Goal: Use online tool/utility: Utilize a website feature to perform a specific function

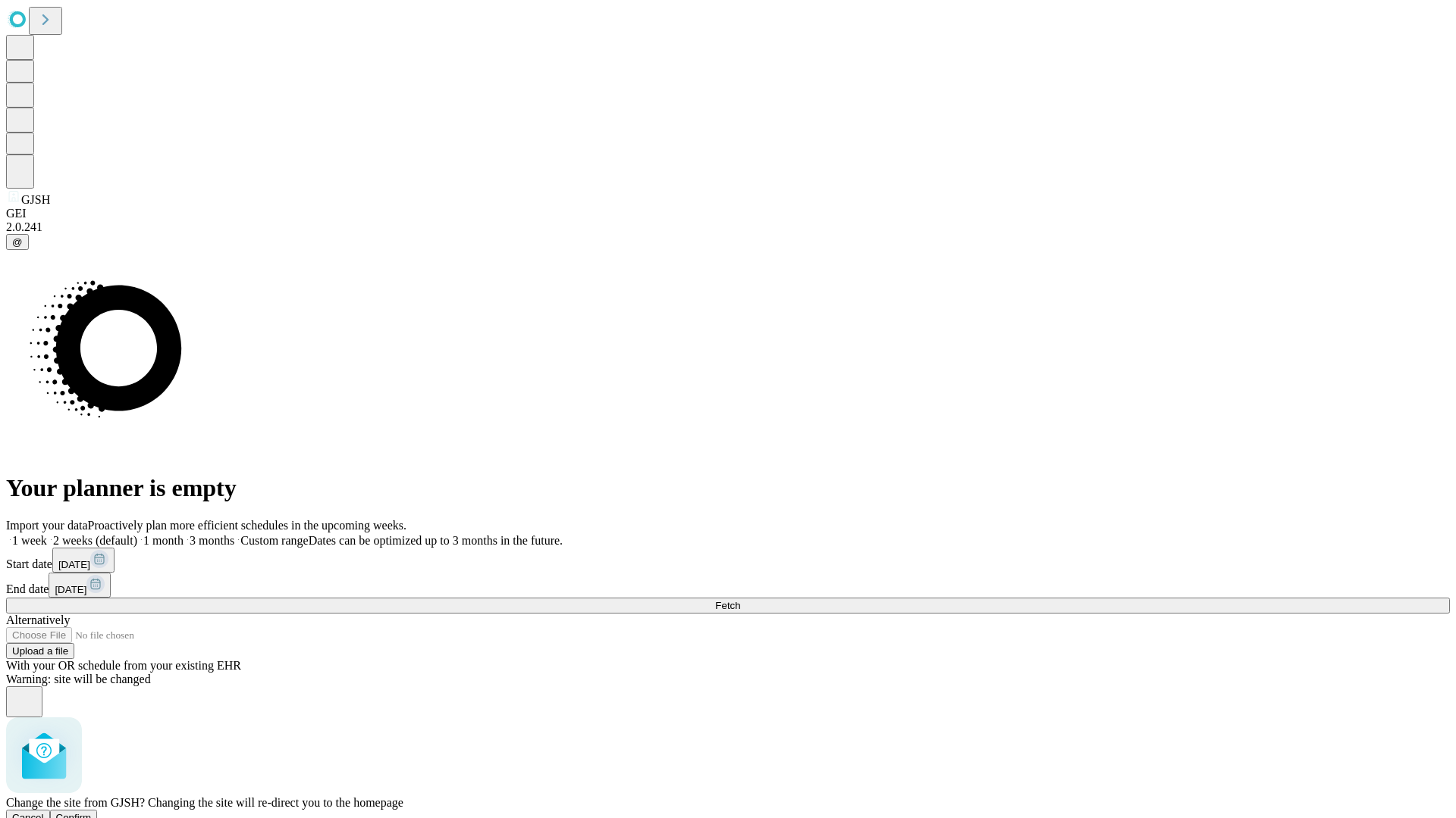
click at [92, 812] on span "Confirm" at bounding box center [74, 818] width 36 height 11
click at [137, 535] on label "2 weeks (default)" at bounding box center [92, 541] width 90 height 13
click at [740, 600] on span "Fetch" at bounding box center [727, 606] width 25 height 11
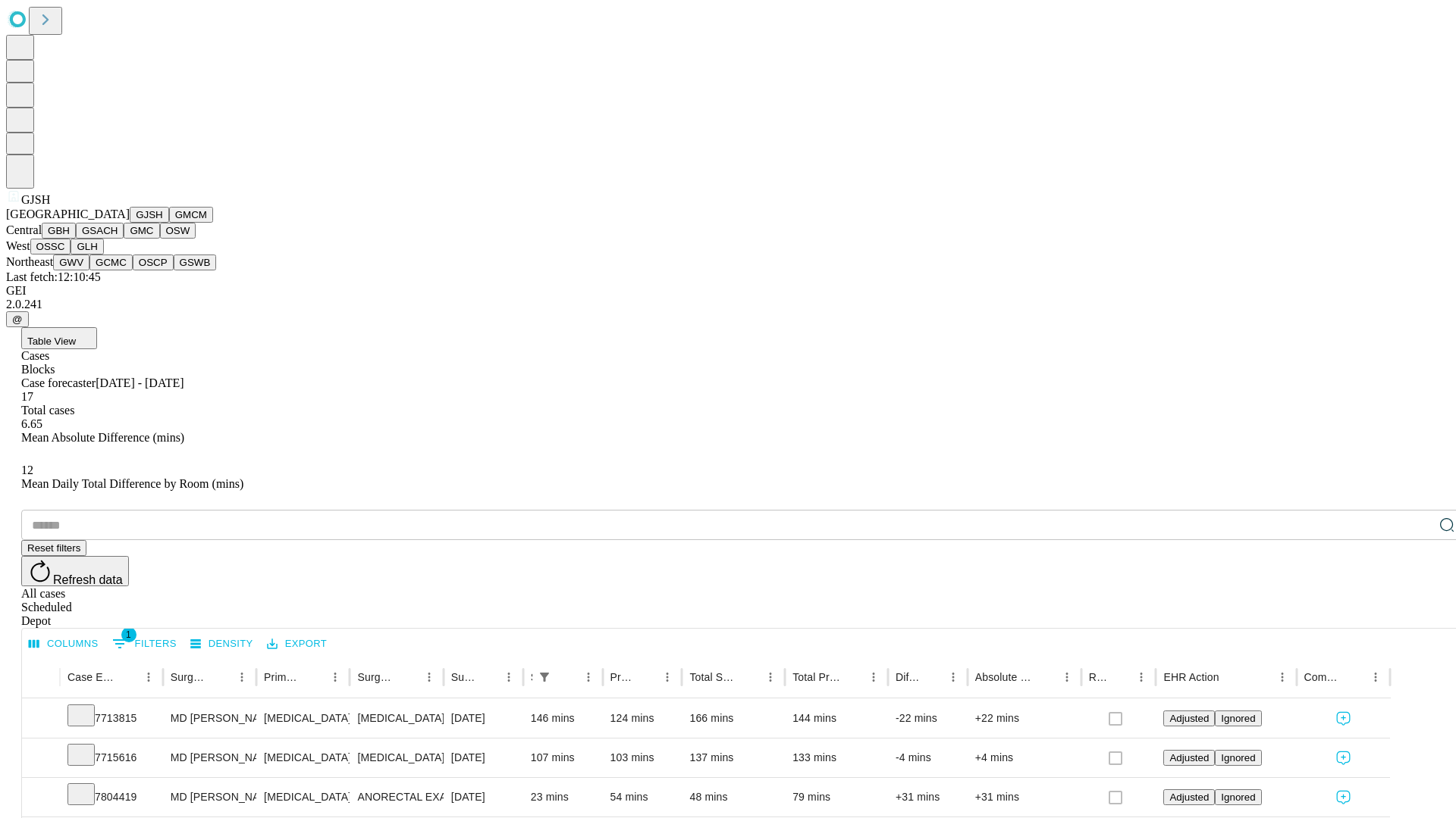
click at [169, 223] on button "GMCM" at bounding box center [191, 215] width 44 height 16
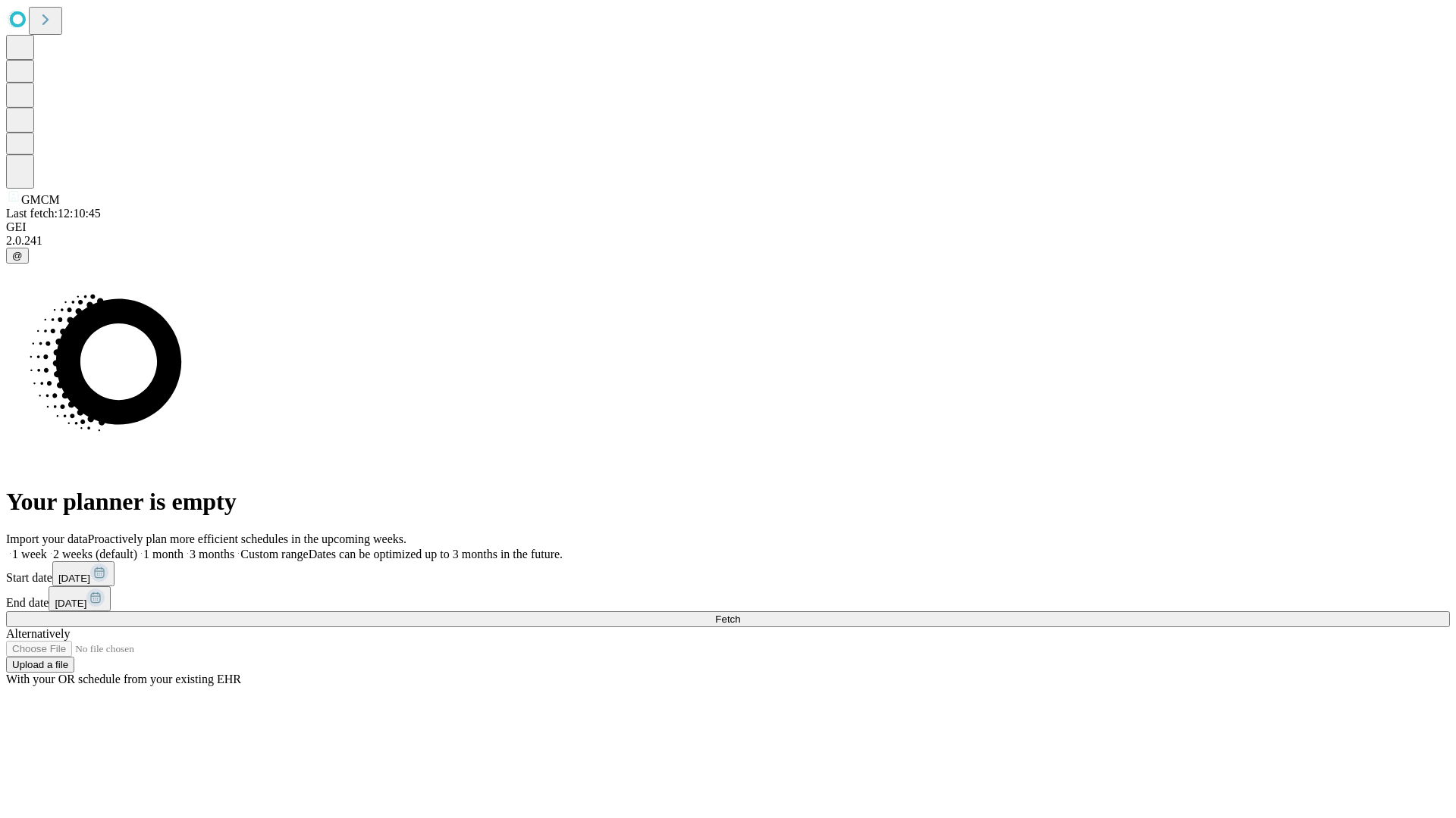
click at [137, 547] on label "2 weeks (default)" at bounding box center [92, 554] width 90 height 13
click at [740, 614] on span "Fetch" at bounding box center [727, 619] width 25 height 11
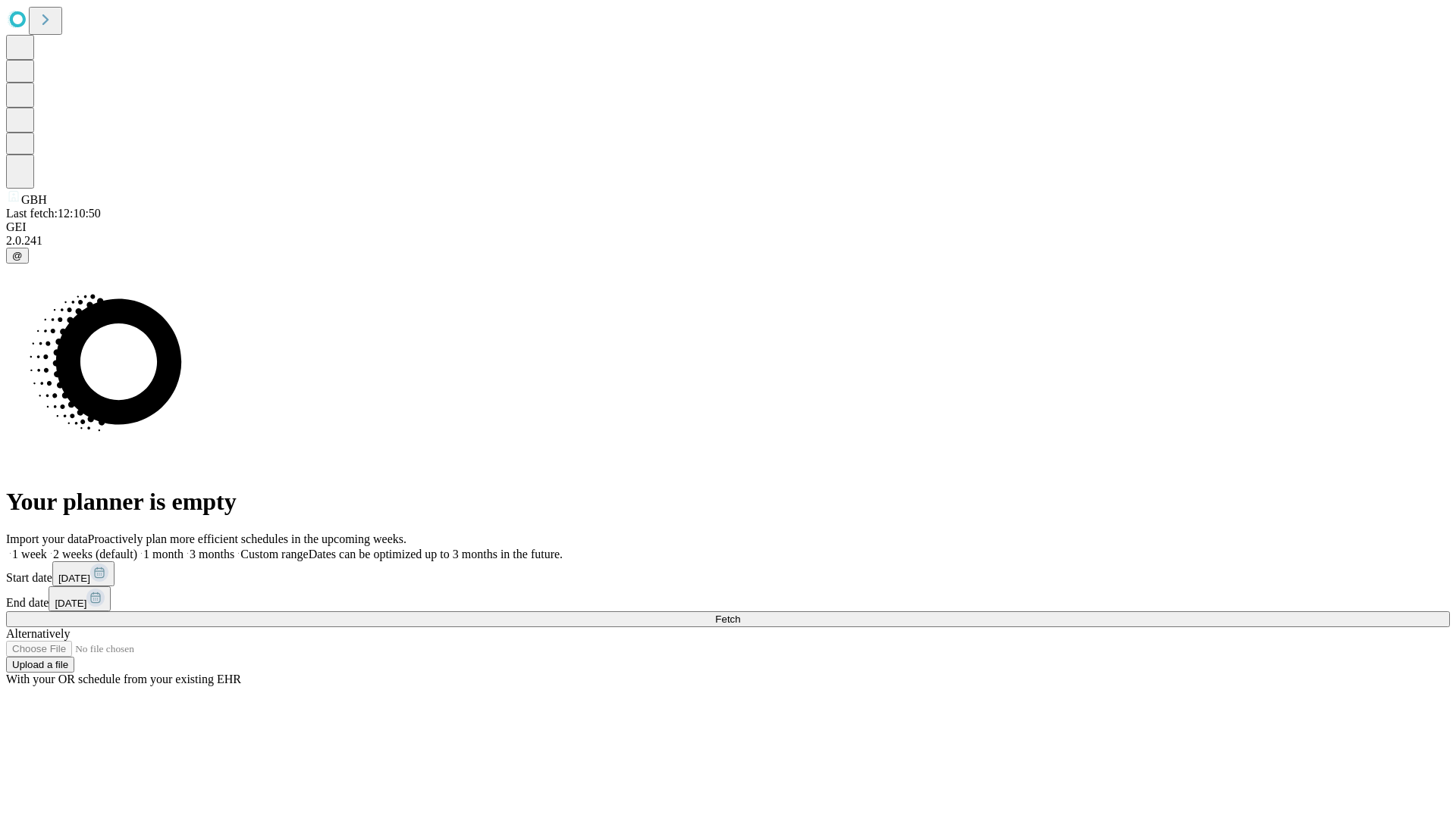
click at [137, 547] on label "2 weeks (default)" at bounding box center [92, 554] width 90 height 13
click at [740, 614] on span "Fetch" at bounding box center [727, 619] width 25 height 11
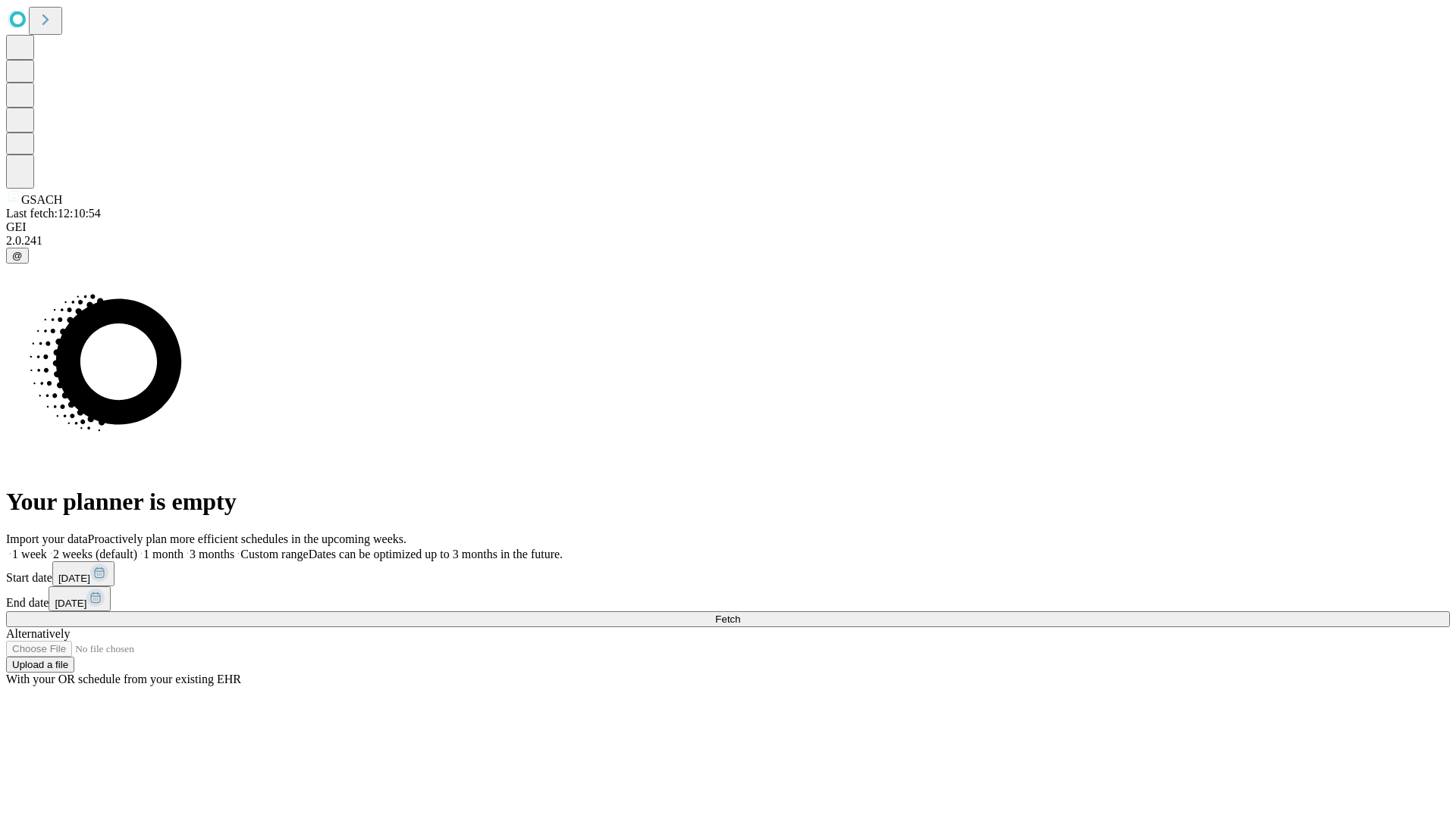
click at [137, 547] on label "2 weeks (default)" at bounding box center [92, 554] width 90 height 13
click at [740, 614] on span "Fetch" at bounding box center [727, 619] width 25 height 11
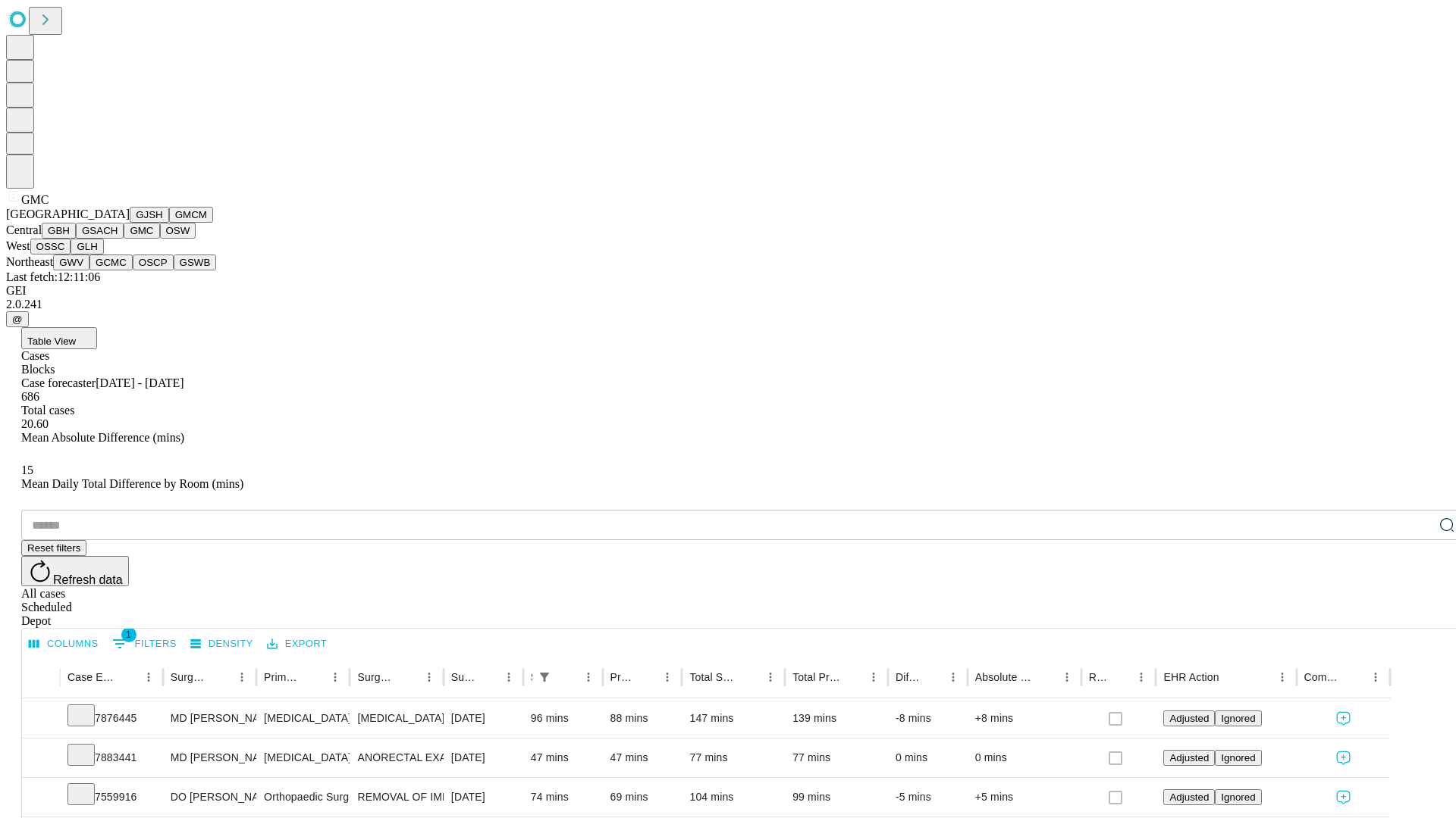
click at [160, 239] on button "OSW" at bounding box center [178, 231] width 36 height 16
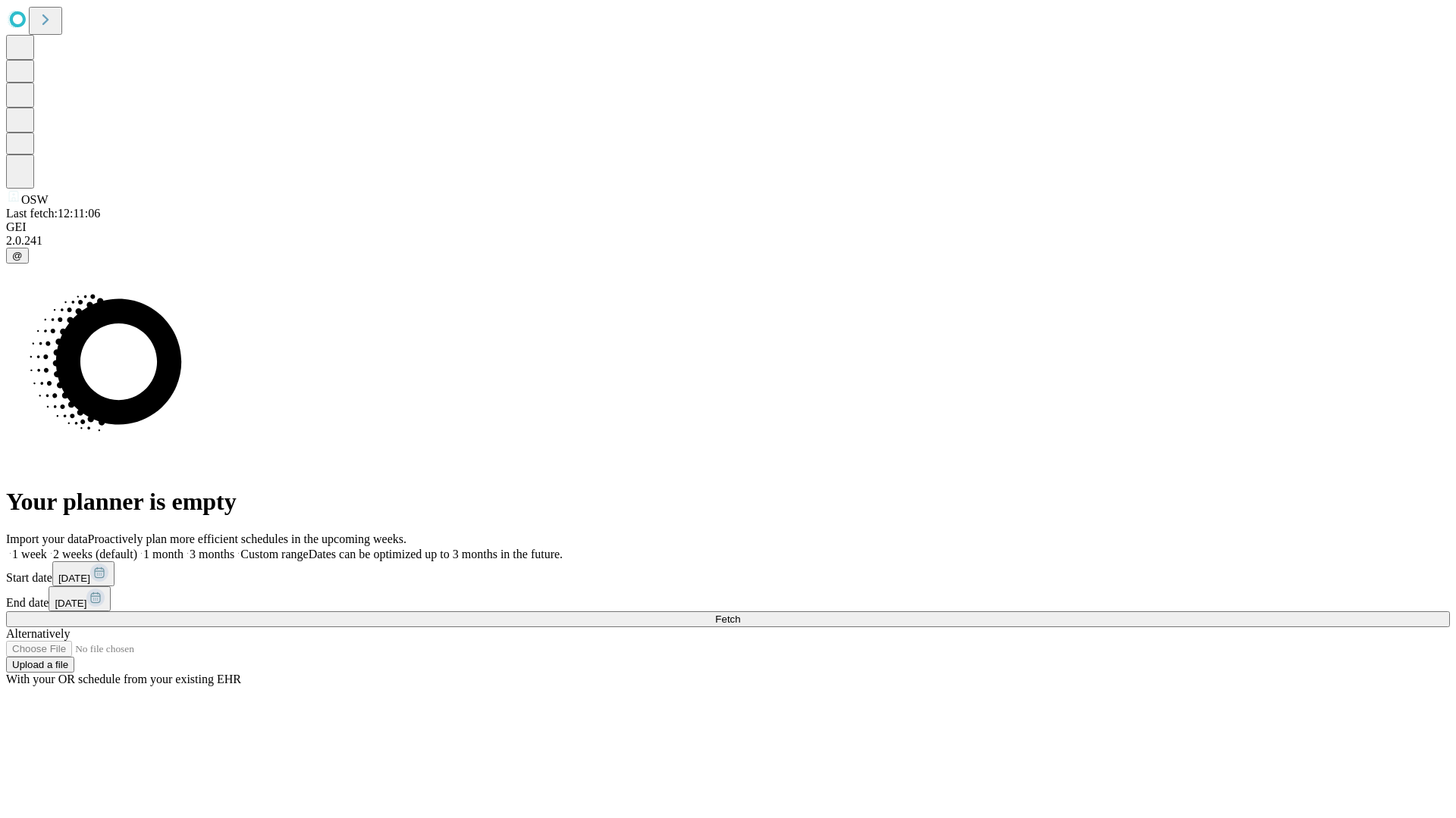
click at [137, 547] on label "2 weeks (default)" at bounding box center [92, 554] width 90 height 13
click at [740, 614] on span "Fetch" at bounding box center [727, 619] width 25 height 11
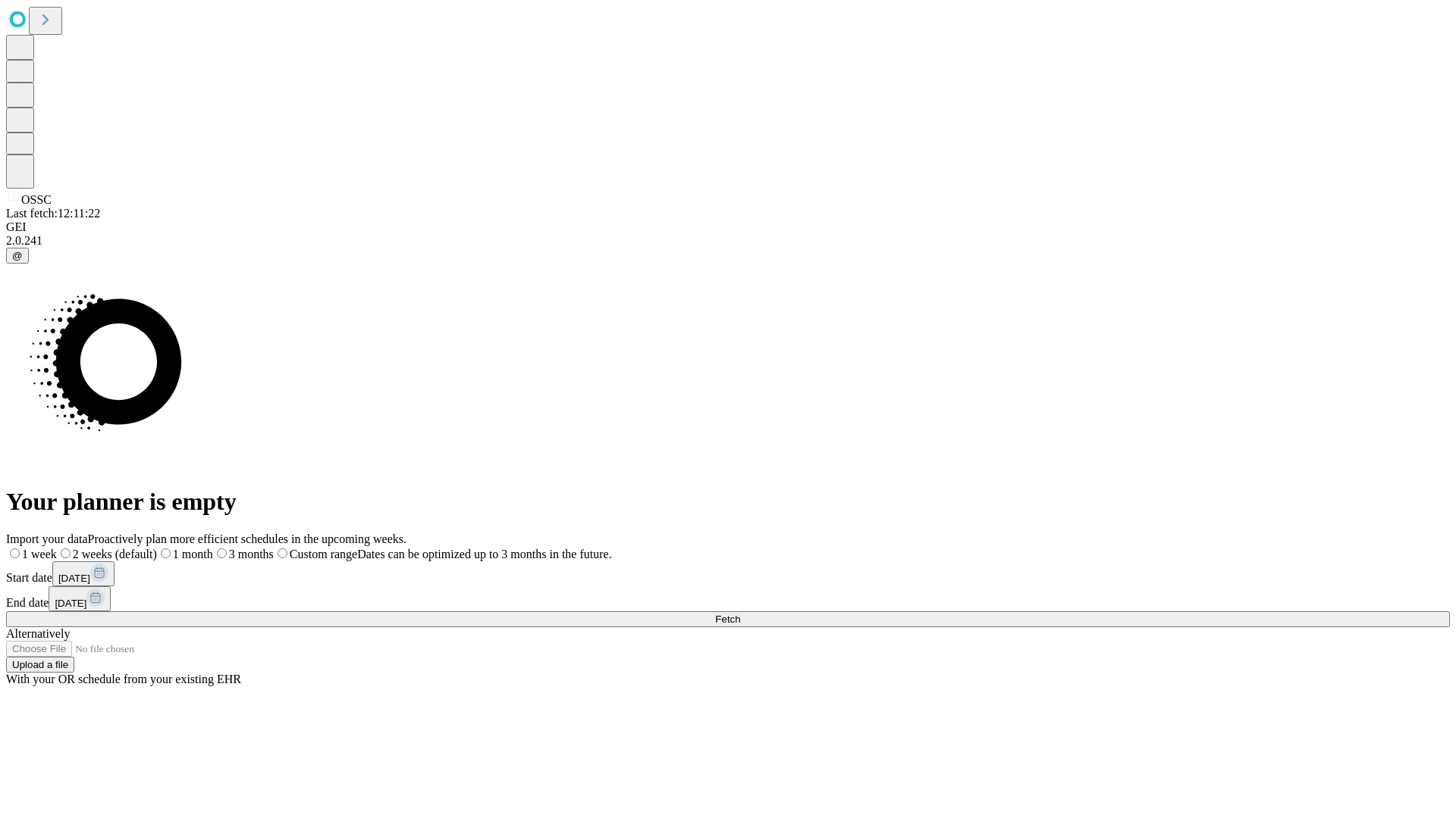
click at [157, 547] on label "2 weeks (default)" at bounding box center [107, 554] width 100 height 13
click at [740, 614] on span "Fetch" at bounding box center [727, 619] width 25 height 11
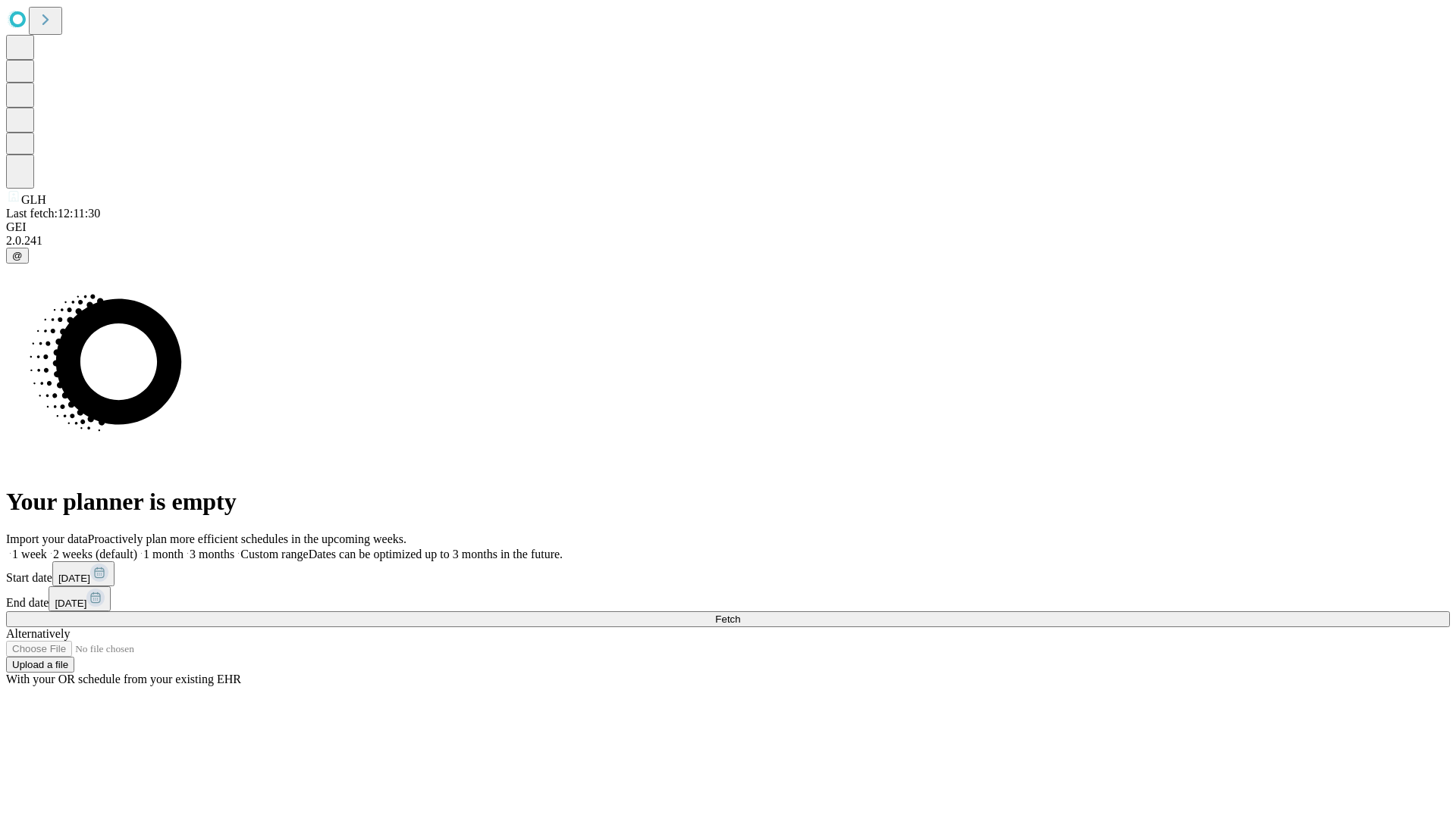
click at [137, 547] on label "2 weeks (default)" at bounding box center [92, 554] width 90 height 13
click at [740, 614] on span "Fetch" at bounding box center [727, 619] width 25 height 11
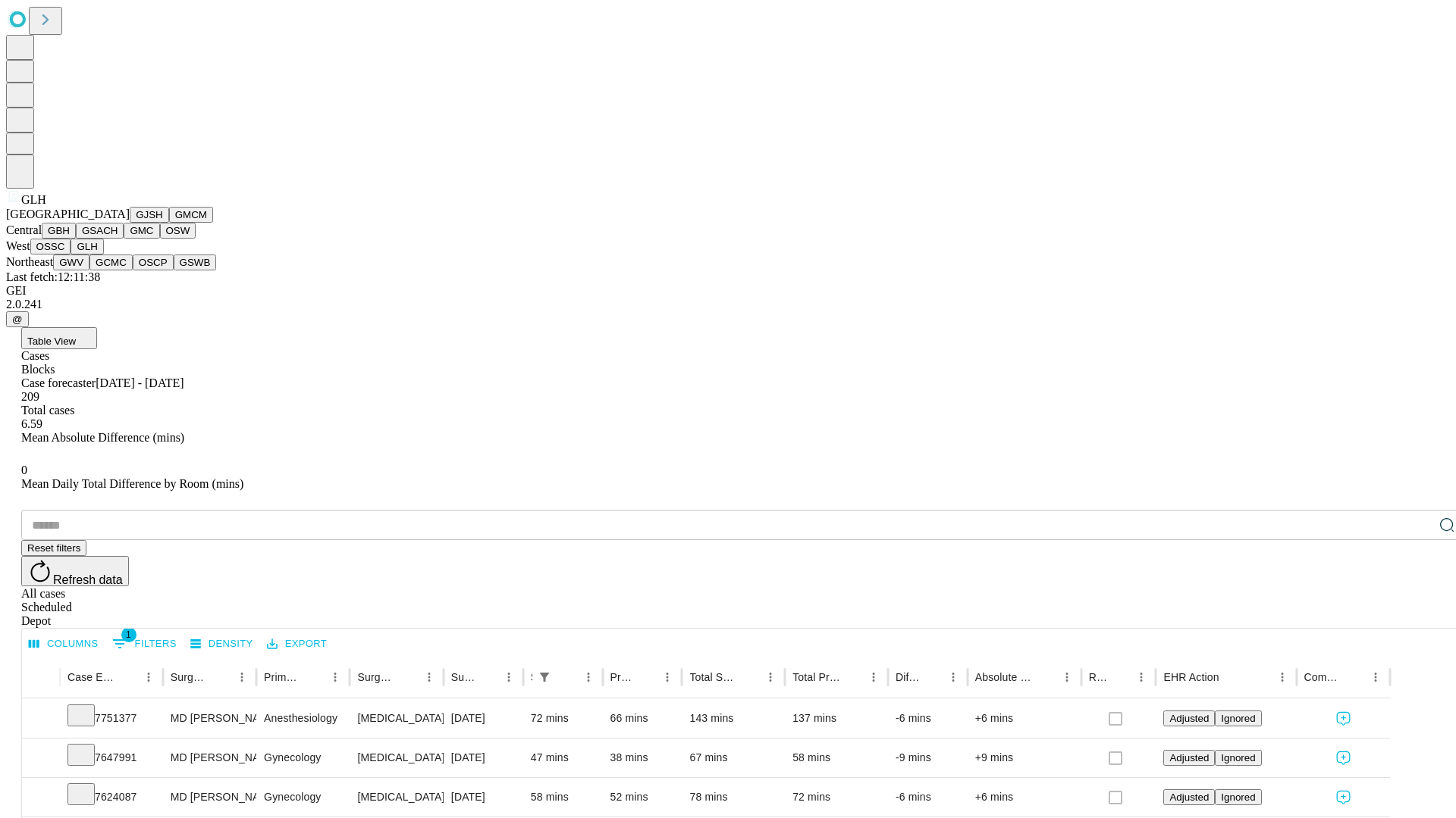
click at [90, 271] on button "GWV" at bounding box center [71, 262] width 36 height 16
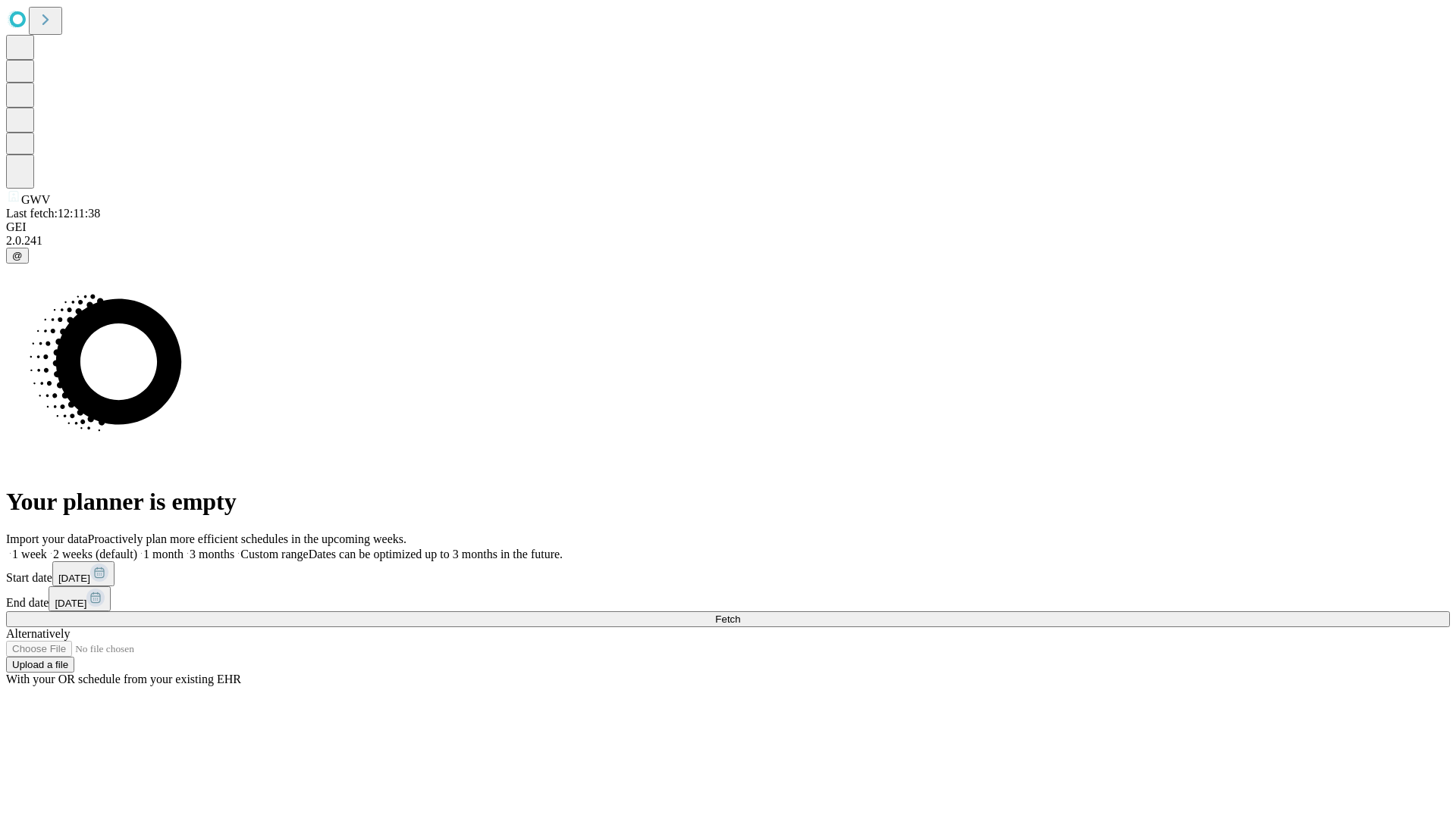
click at [137, 547] on label "2 weeks (default)" at bounding box center [92, 554] width 90 height 13
click at [740, 614] on span "Fetch" at bounding box center [727, 619] width 25 height 11
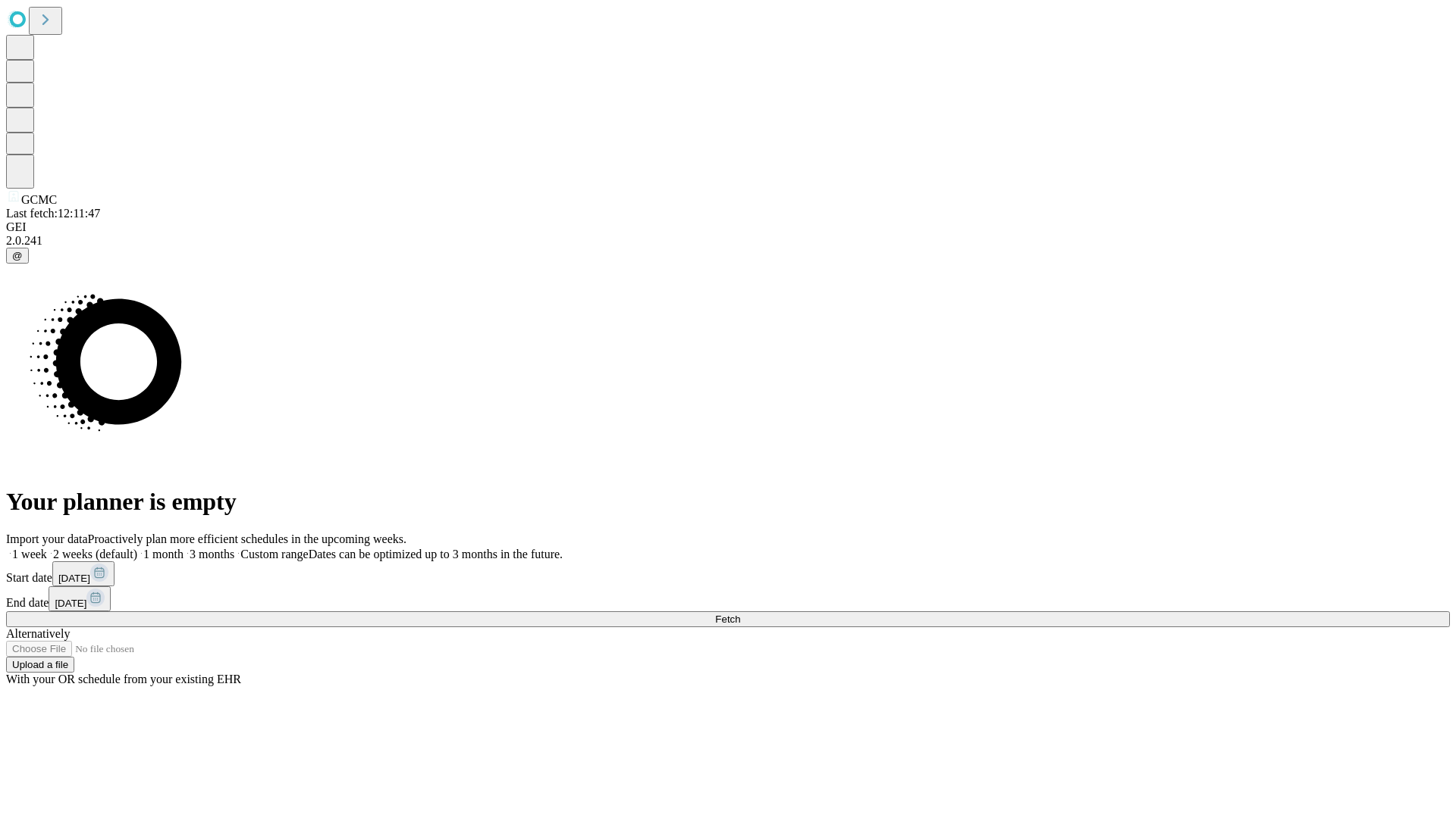
click at [137, 547] on label "2 weeks (default)" at bounding box center [92, 554] width 90 height 13
click at [740, 614] on span "Fetch" at bounding box center [727, 619] width 25 height 11
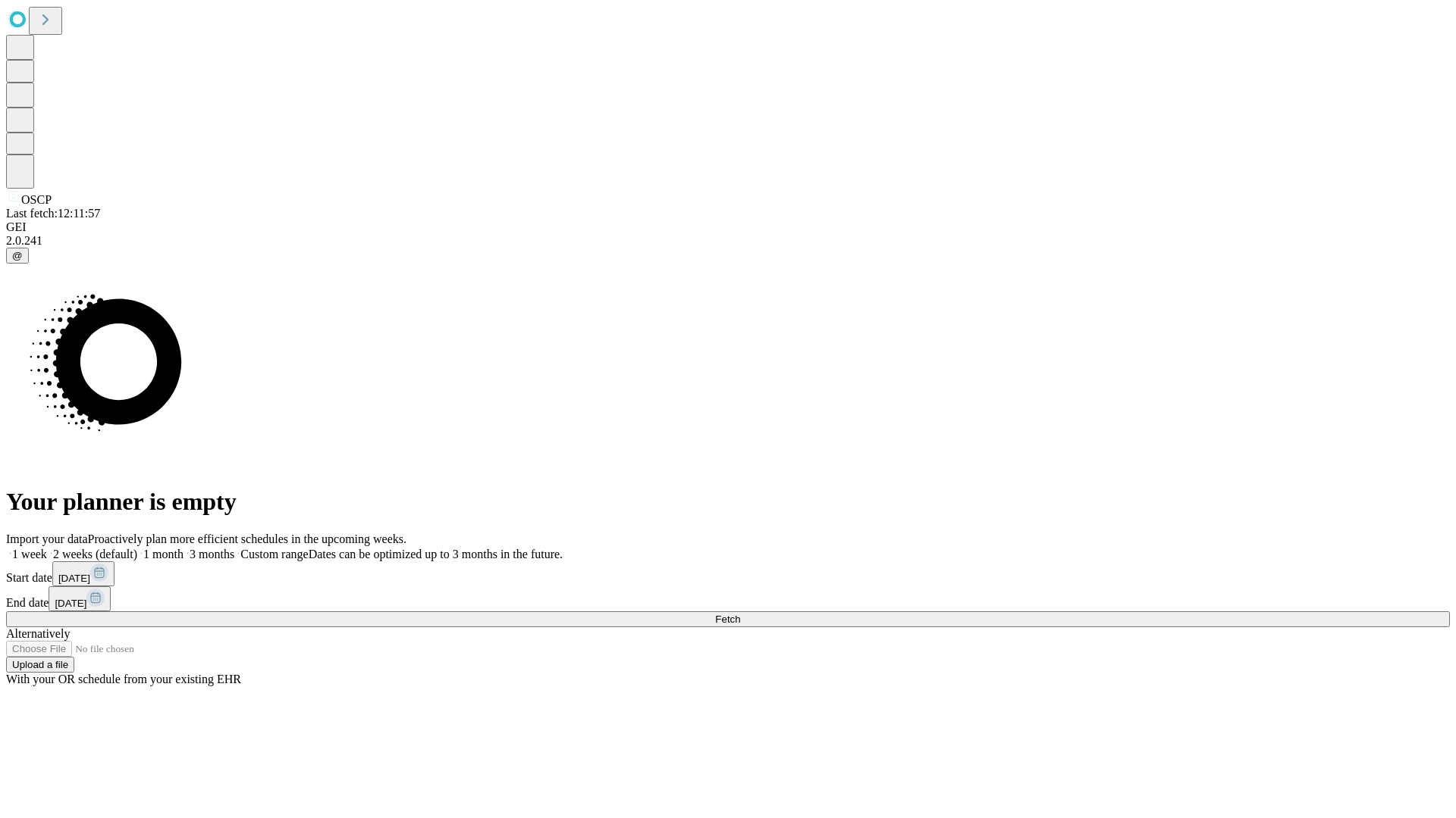
click at [137, 547] on label "2 weeks (default)" at bounding box center [92, 554] width 90 height 13
click at [740, 614] on span "Fetch" at bounding box center [727, 619] width 25 height 11
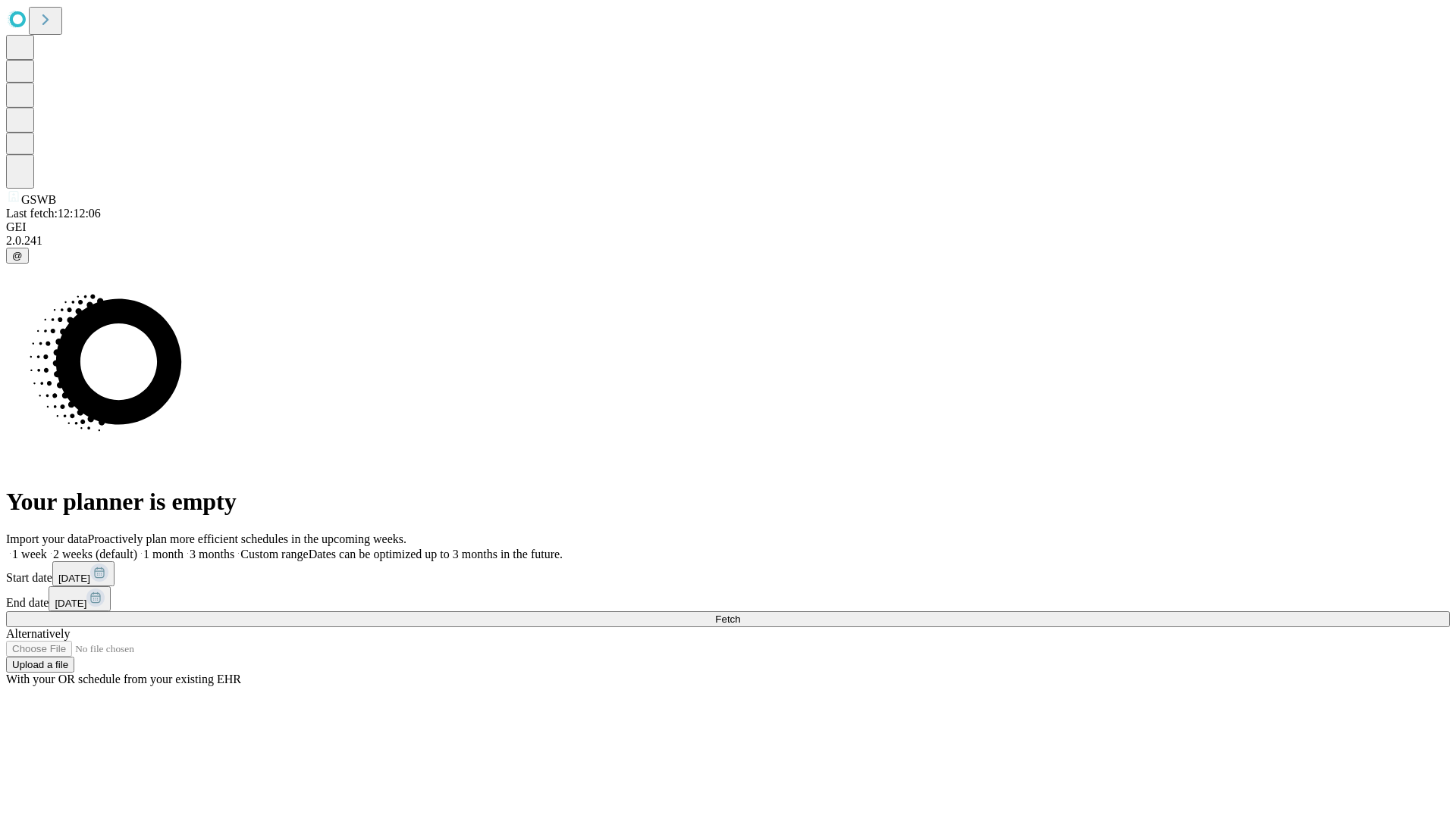
click at [137, 547] on label "2 weeks (default)" at bounding box center [92, 554] width 90 height 13
click at [740, 614] on span "Fetch" at bounding box center [727, 619] width 25 height 11
